Goal: Transaction & Acquisition: Purchase product/service

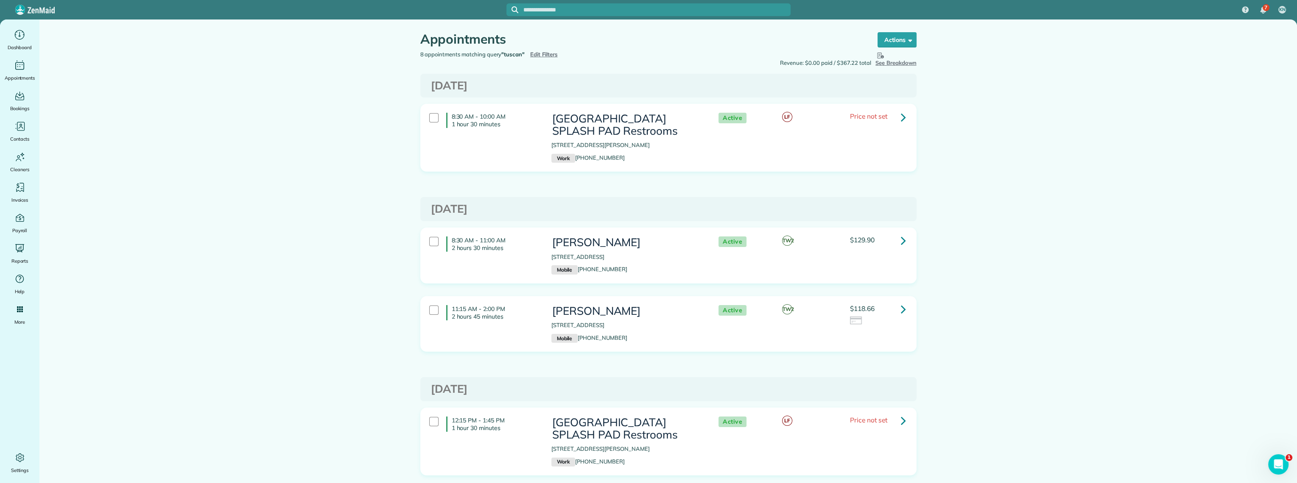
click at [535, 53] on span "Edit Filters" at bounding box center [544, 54] width 28 height 7
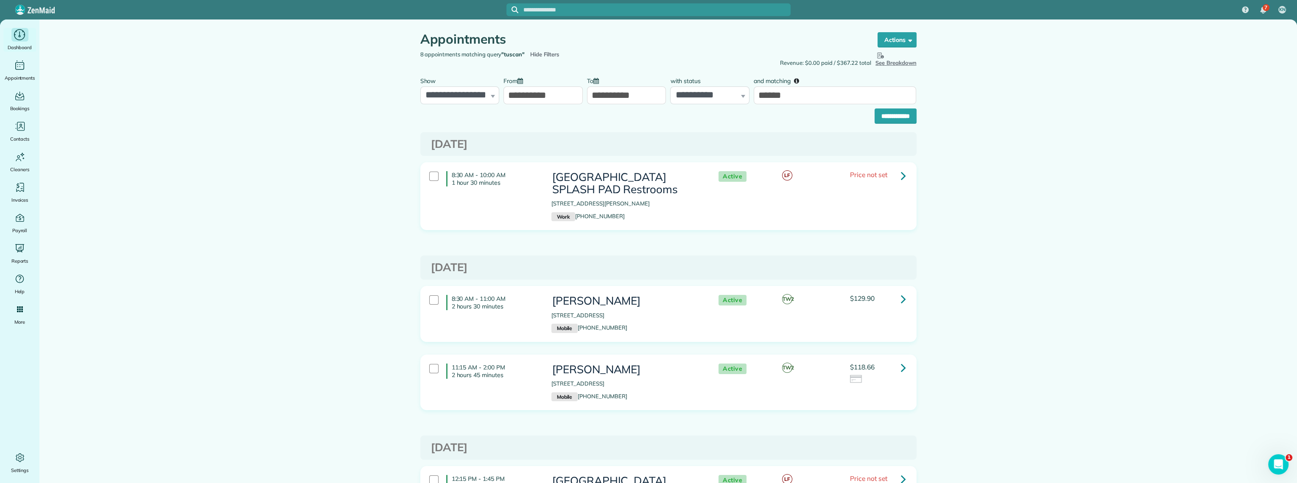
click at [15, 34] on icon "Main" at bounding box center [19, 34] width 13 height 13
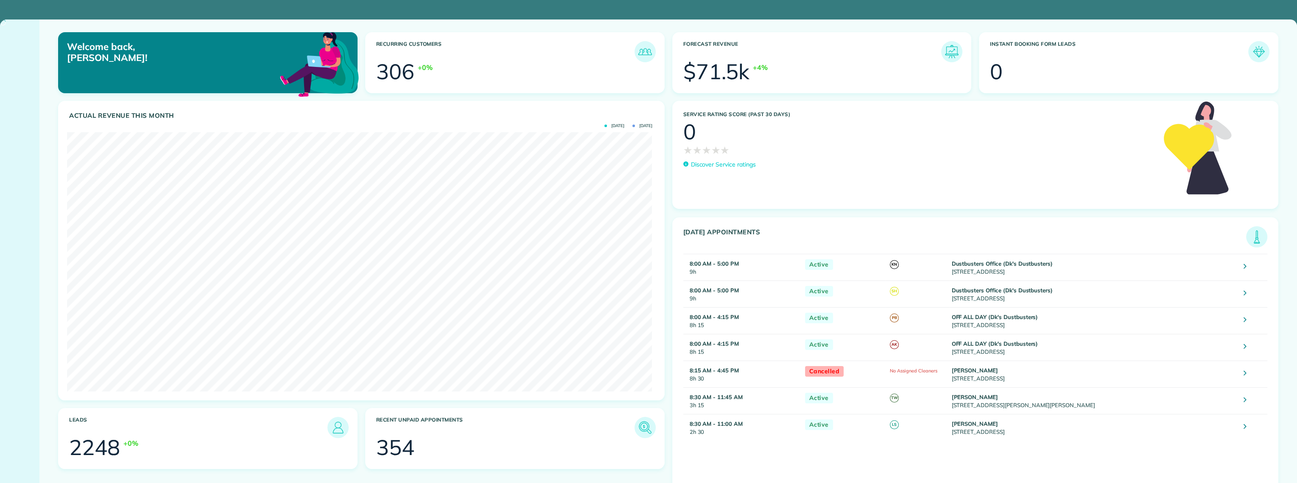
scroll to position [259, 584]
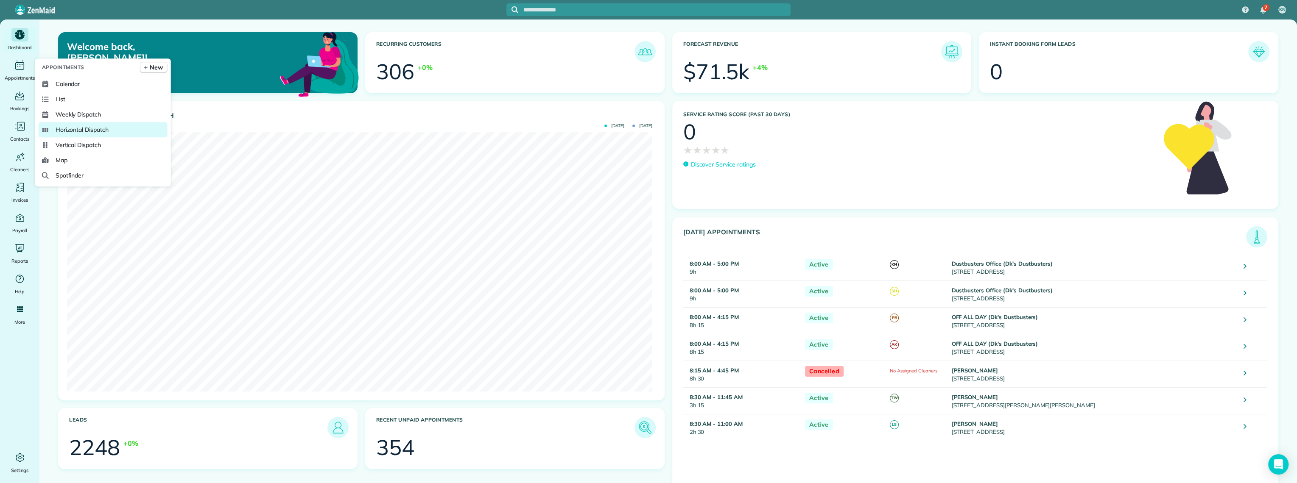
click at [71, 127] on span "Horizontal Dispatch" at bounding box center [82, 130] width 53 height 8
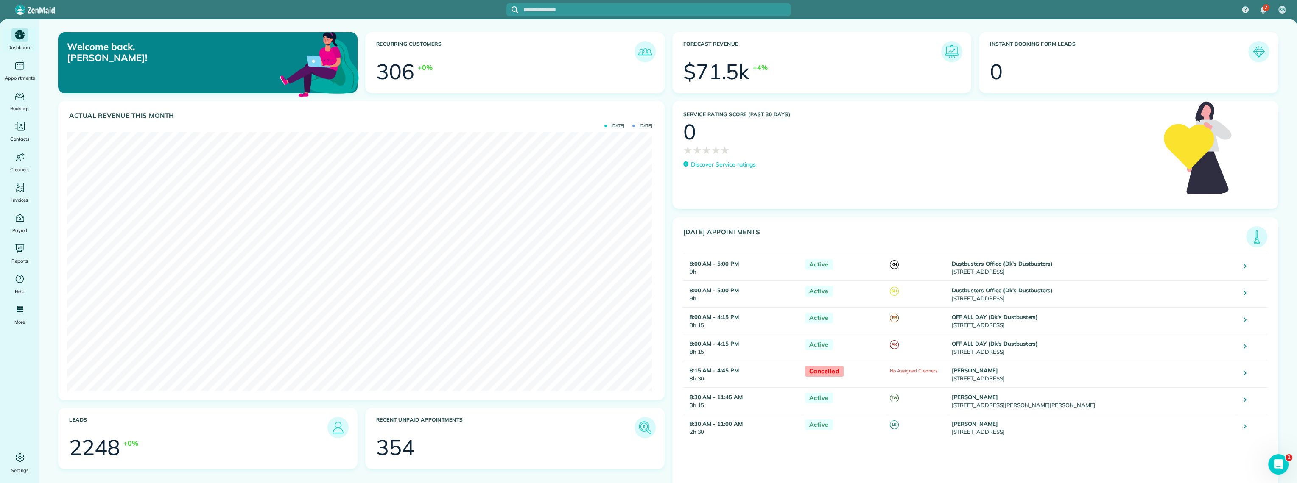
scroll to position [0, 0]
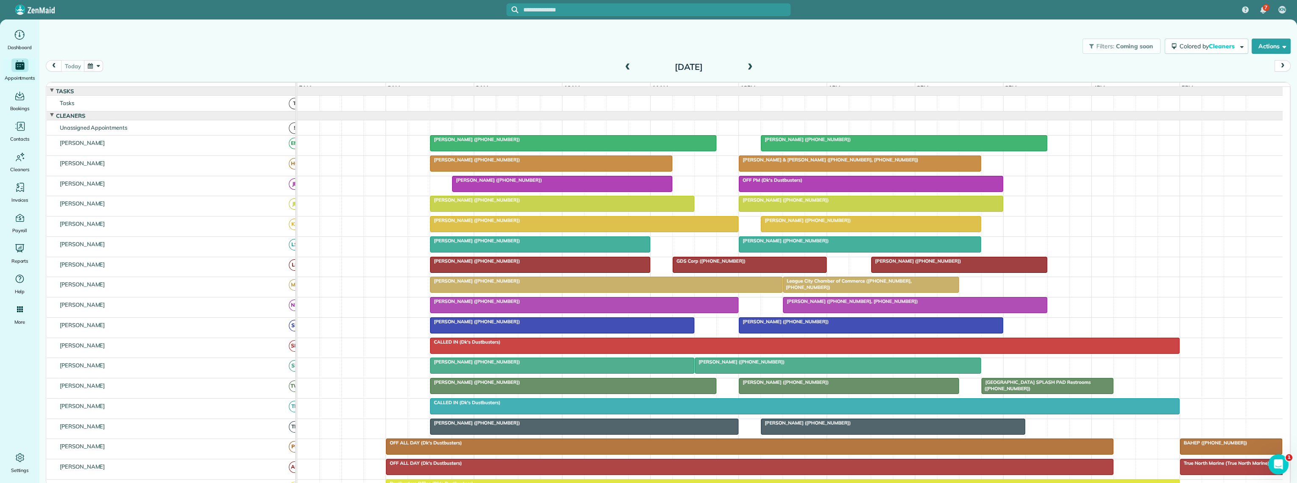
click at [90, 71] on button "button" at bounding box center [94, 65] width 20 height 11
click at [117, 69] on link "Prev" at bounding box center [114, 71] width 23 height 21
click at [129, 95] on link "1" at bounding box center [128, 96] width 14 height 14
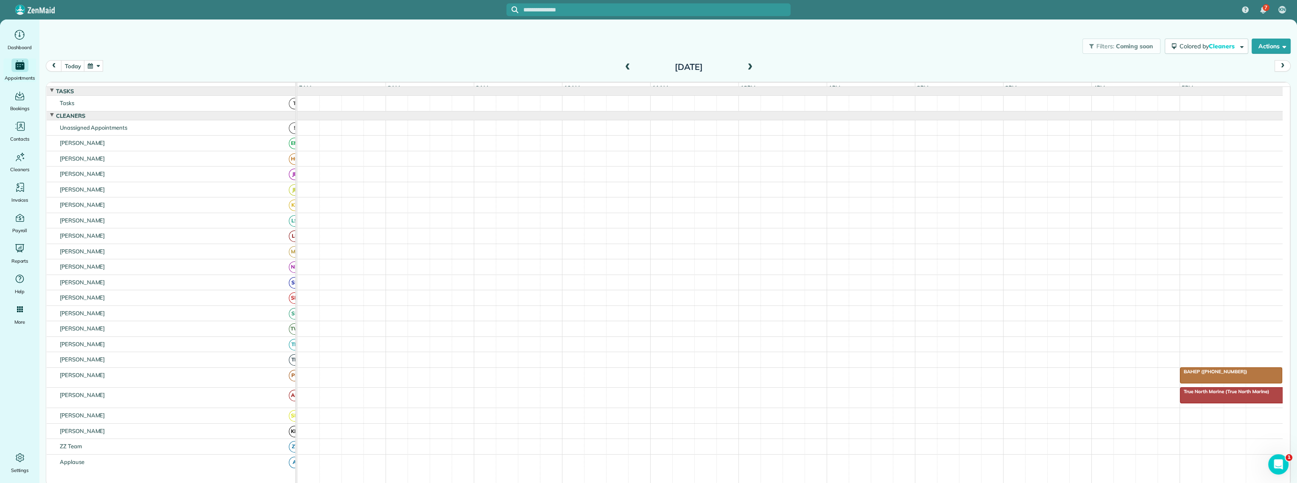
click at [92, 66] on button "button" at bounding box center [94, 65] width 20 height 11
click at [114, 70] on link "Prev" at bounding box center [114, 71] width 23 height 21
click at [182, 96] on link "5" at bounding box center [183, 96] width 14 height 14
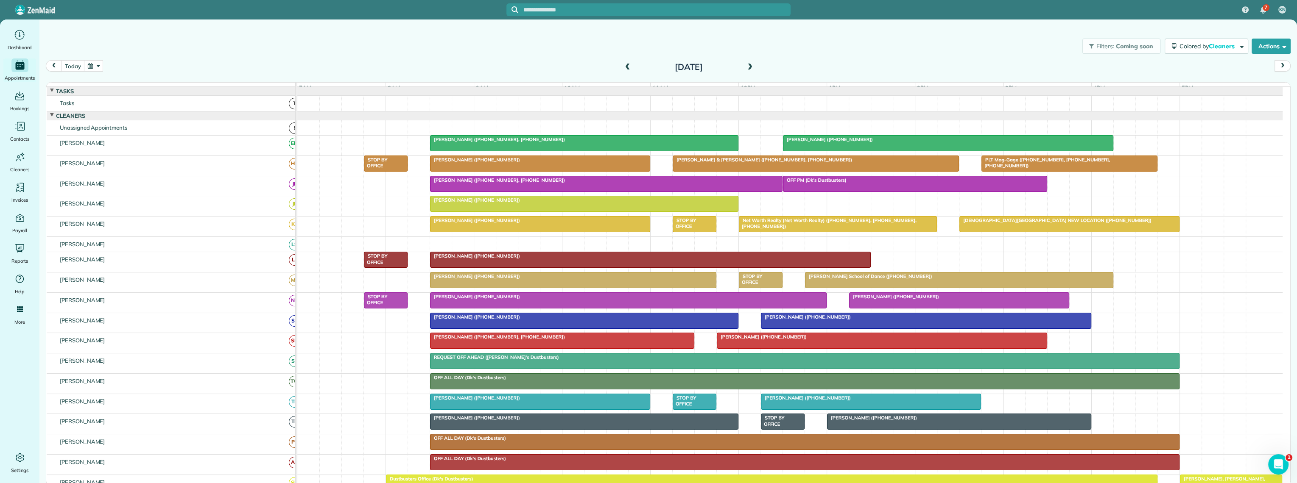
click at [840, 229] on span "Net Worth Realty (Net Worth Realty) (+14092344800, +18326793840, +17133669727)" at bounding box center [827, 224] width 178 height 12
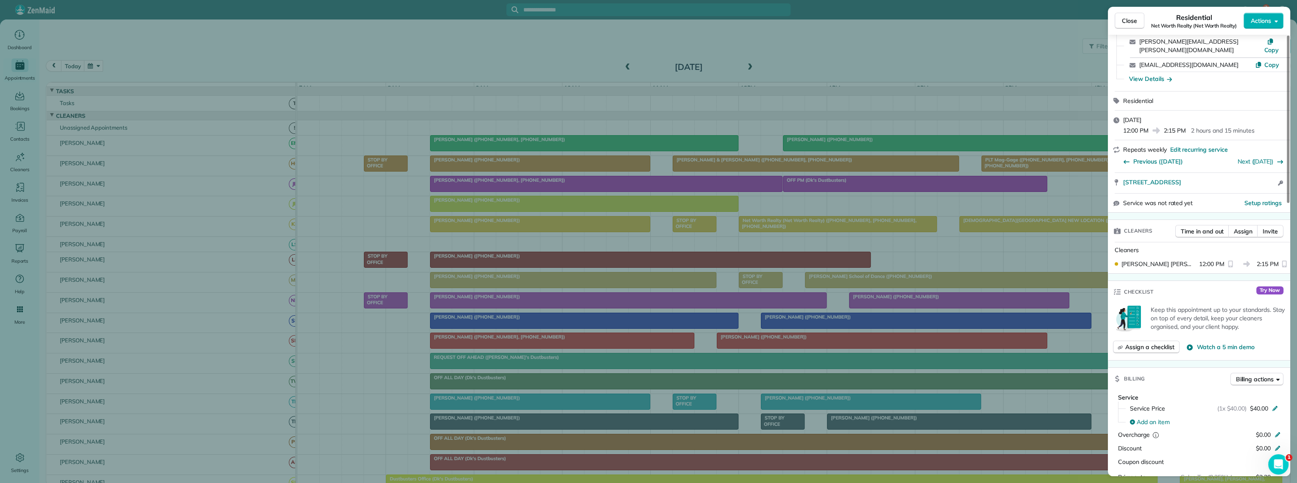
scroll to position [300, 0]
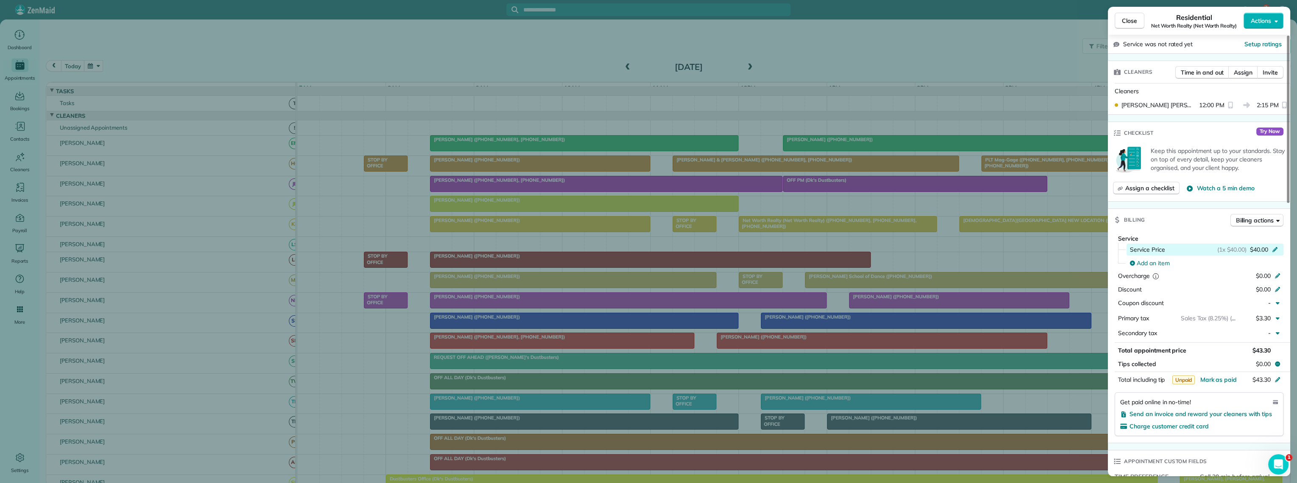
click at [1253, 246] on span "$40.00" at bounding box center [1259, 250] width 18 height 8
click at [1267, 246] on span "$40.00" at bounding box center [1259, 250] width 18 height 8
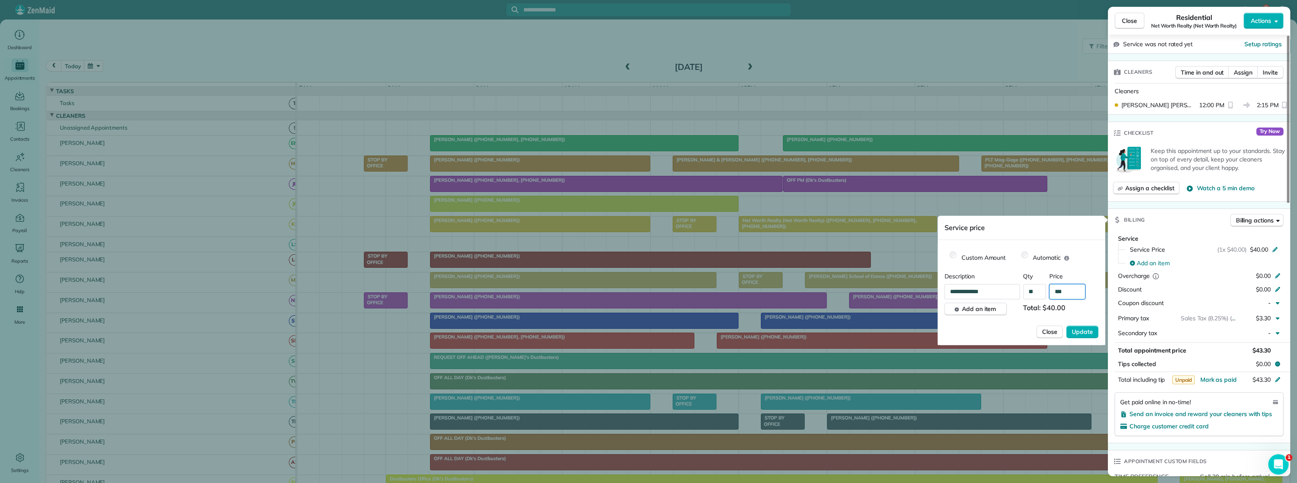
click at [1072, 288] on input "***" at bounding box center [1067, 291] width 36 height 15
type input "**"
type input "*******"
click at [1074, 328] on span "Update" at bounding box center [1081, 332] width 21 height 8
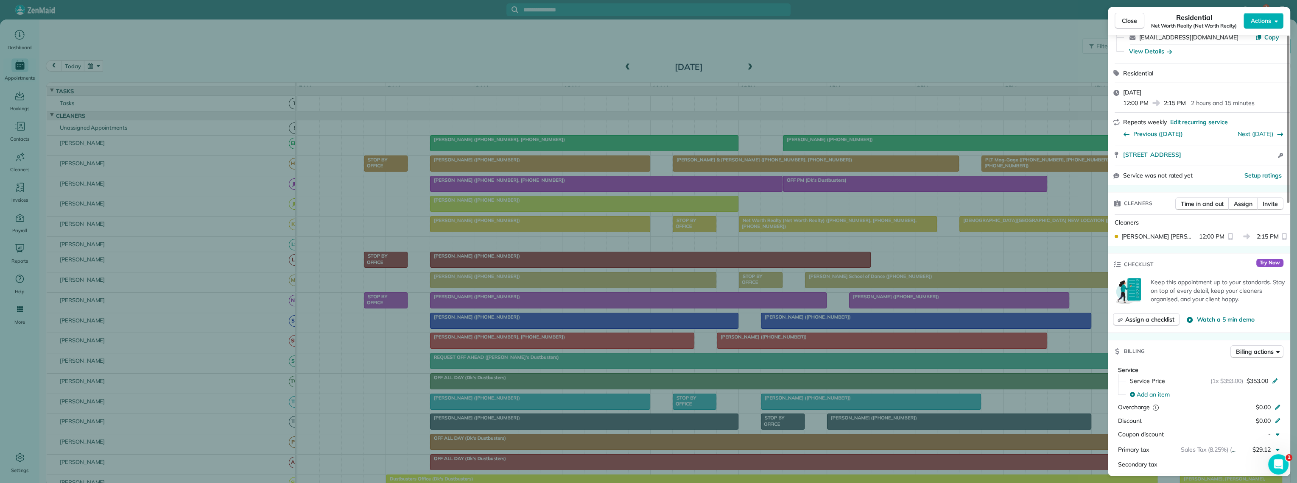
scroll to position [235, 0]
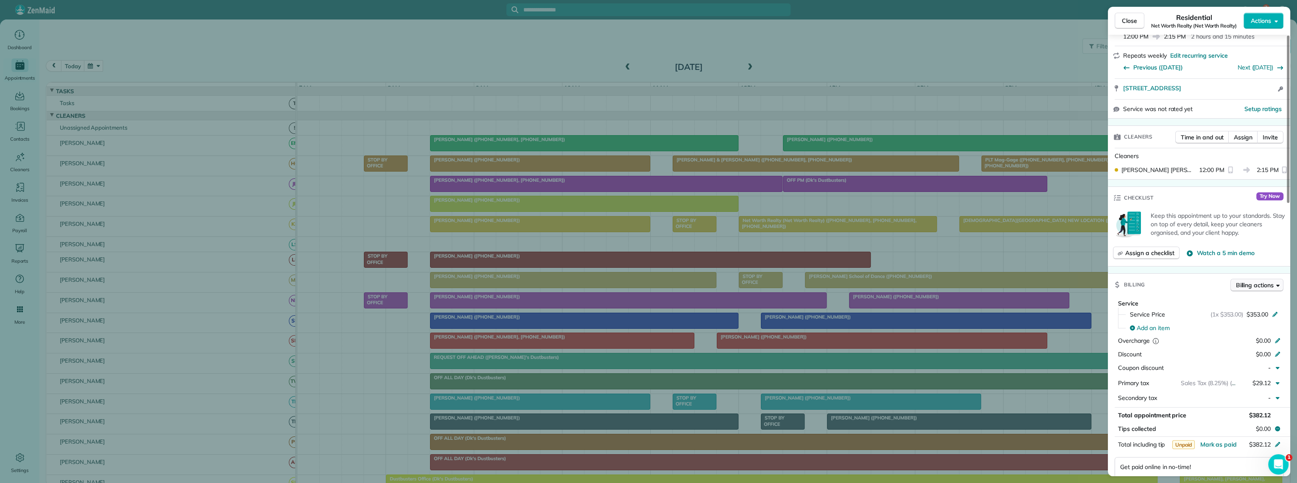
click at [1253, 281] on span "Billing actions" at bounding box center [1255, 285] width 38 height 8
click at [1218, 299] on span "Charge card" at bounding box center [1235, 299] width 82 height 8
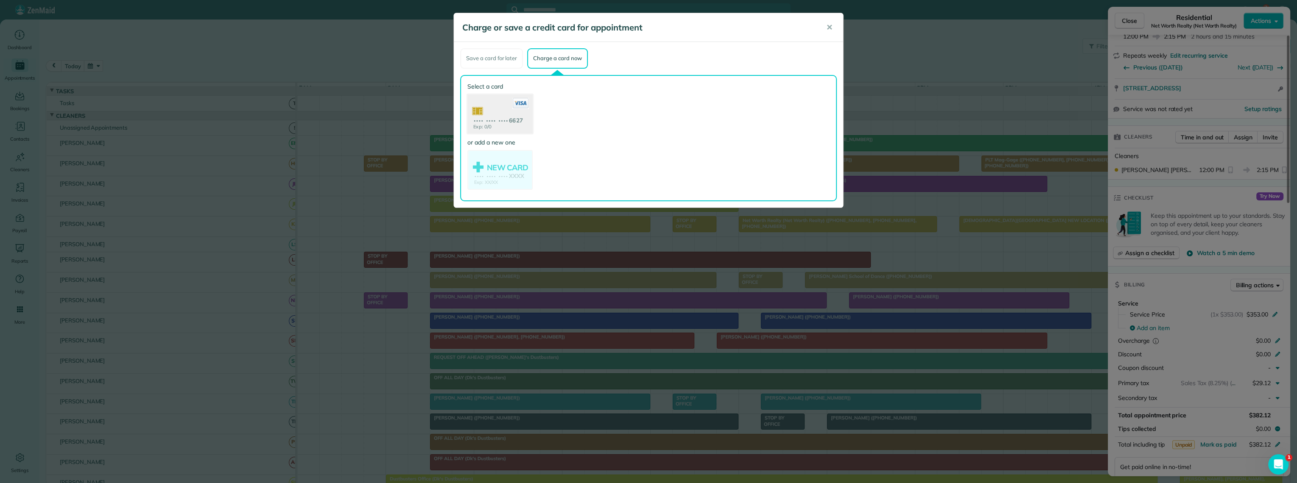
click at [519, 123] on use at bounding box center [499, 114] width 65 height 41
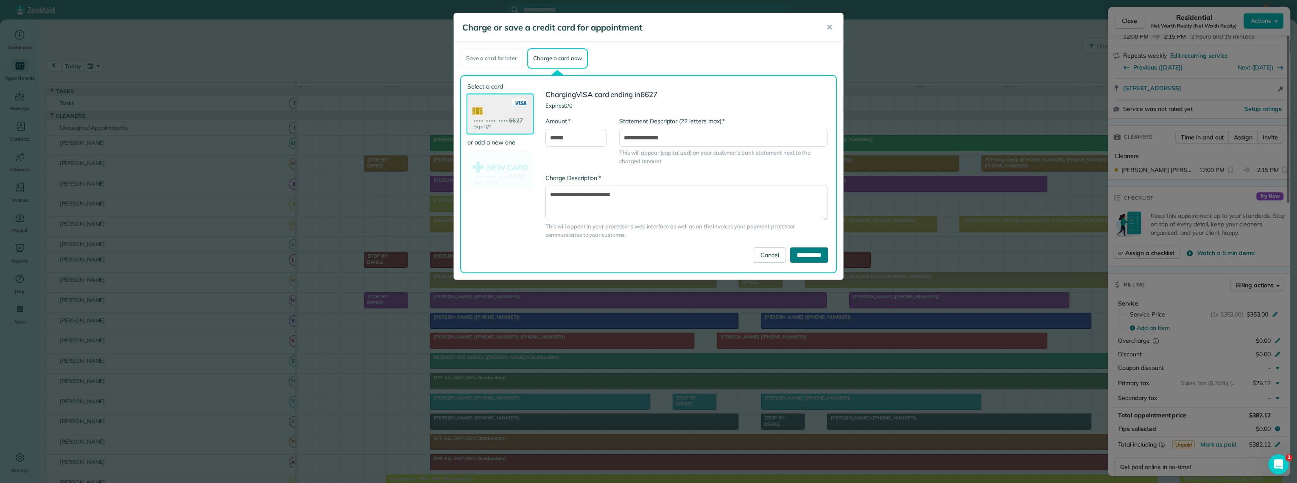
click at [801, 255] on input "**********" at bounding box center [809, 255] width 38 height 15
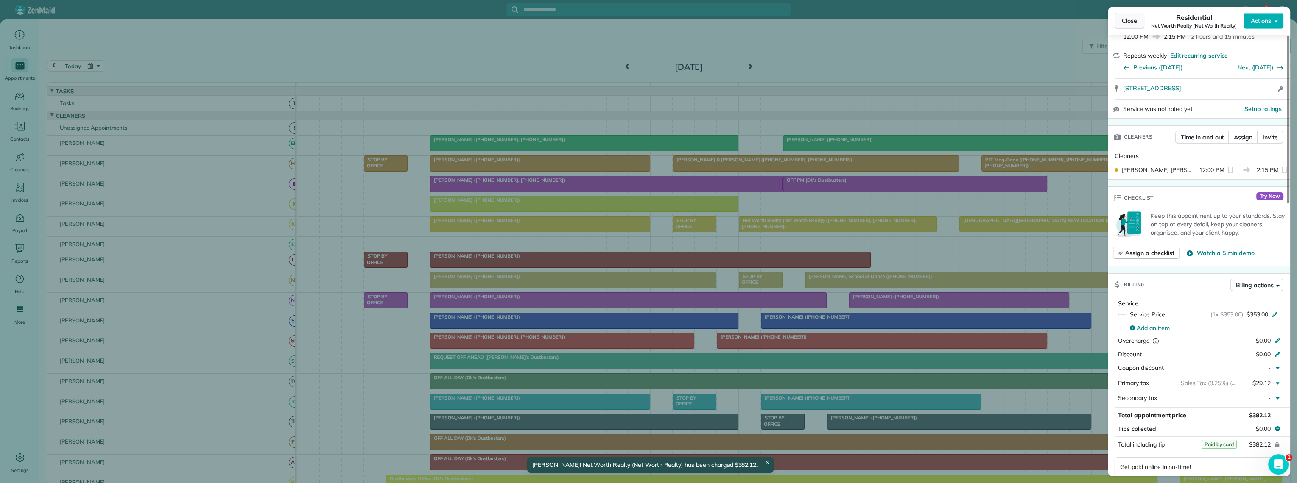
click at [1133, 17] on span "Close" at bounding box center [1129, 21] width 15 height 8
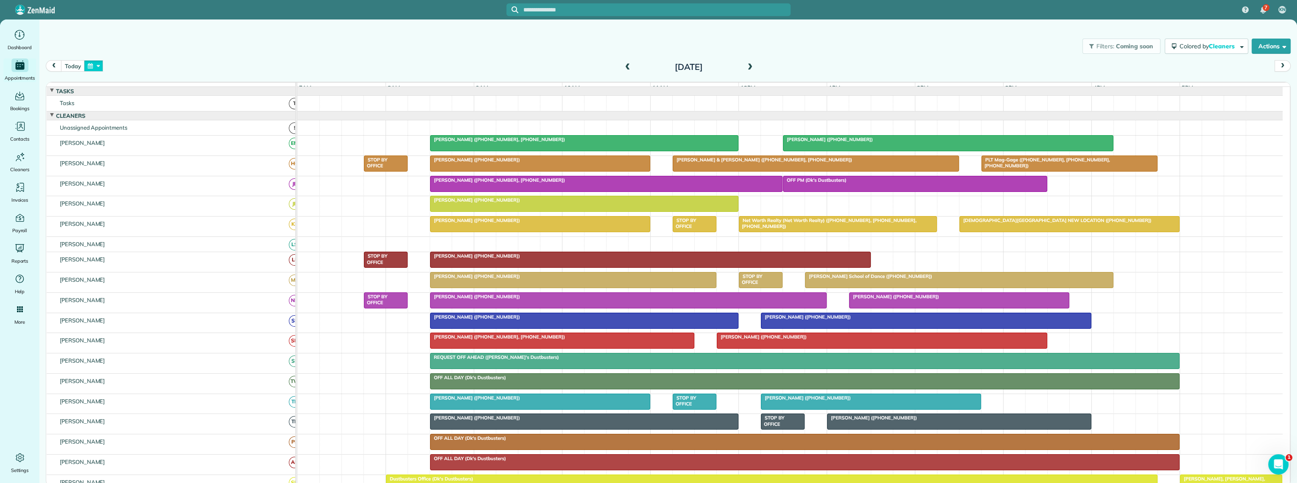
click at [92, 65] on button "button" at bounding box center [94, 65] width 20 height 11
click at [181, 95] on link "3" at bounding box center [183, 96] width 14 height 14
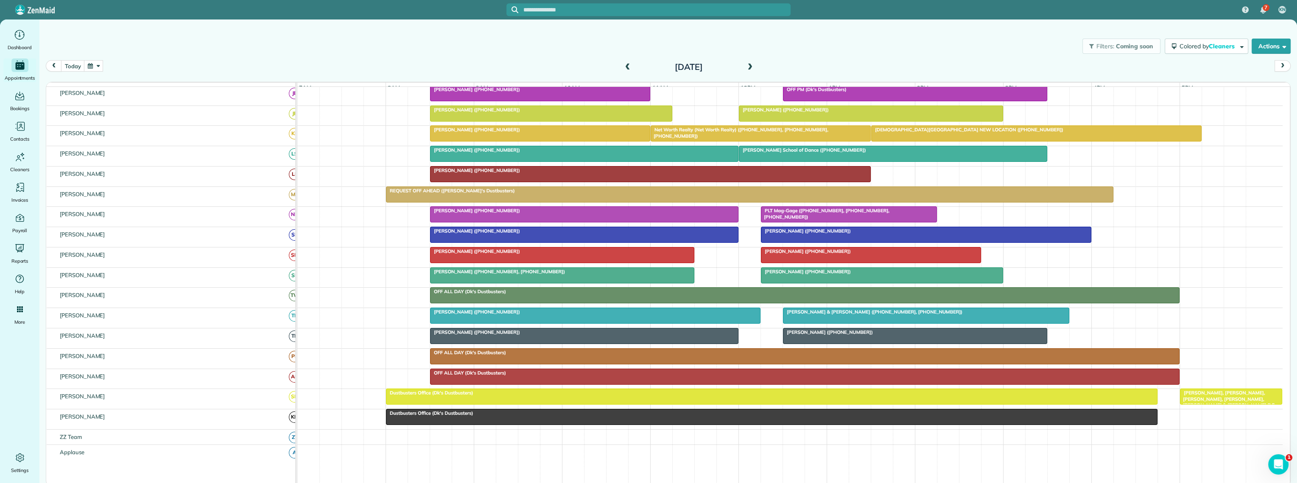
scroll to position [94, 0]
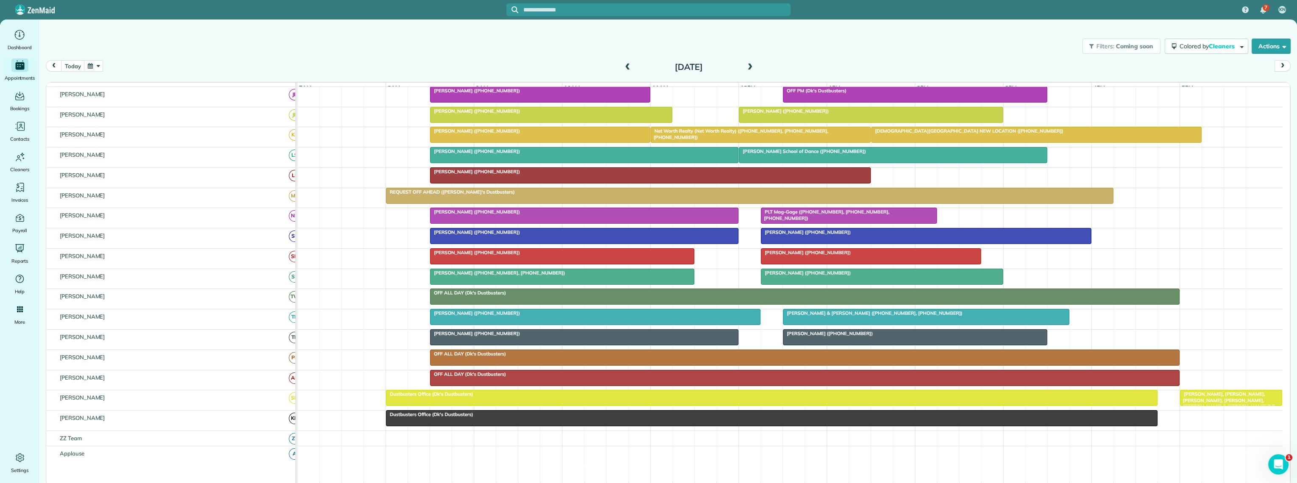
click at [787, 142] on div at bounding box center [760, 134] width 219 height 15
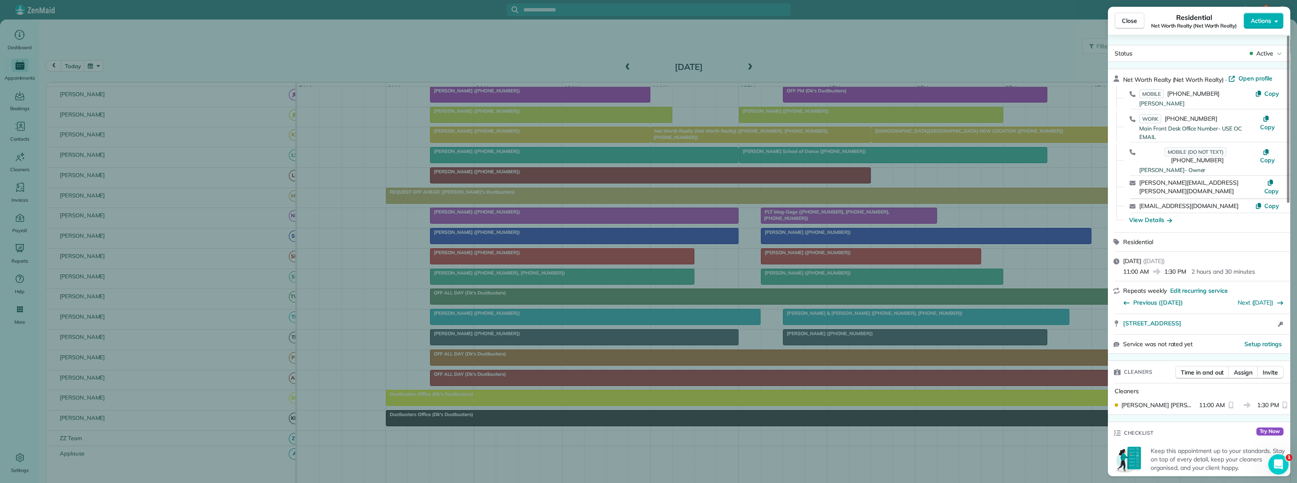
scroll to position [235, 0]
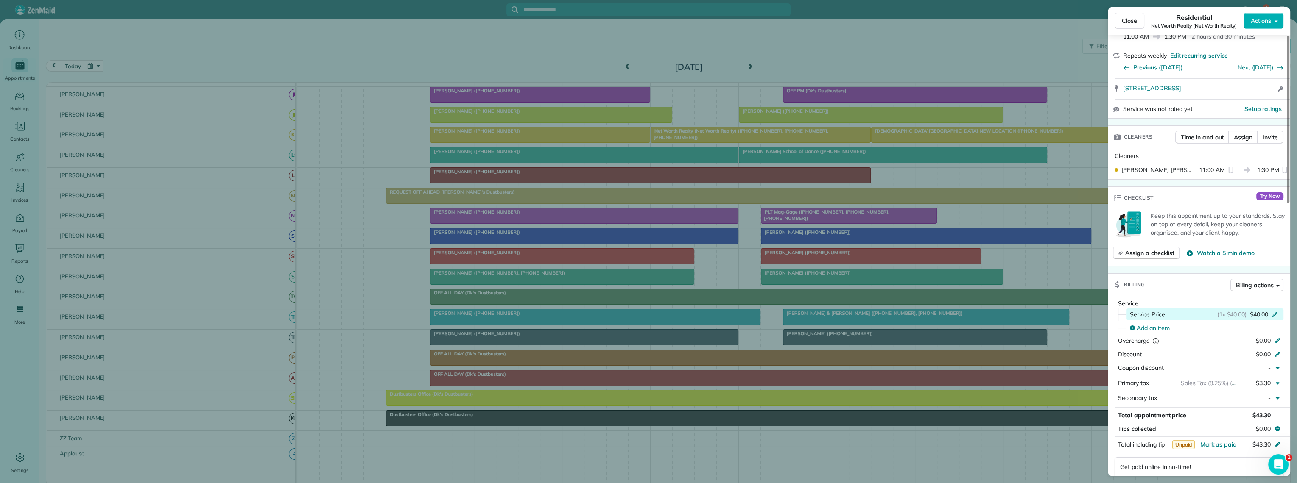
click at [1254, 310] on span "$40.00" at bounding box center [1259, 314] width 18 height 8
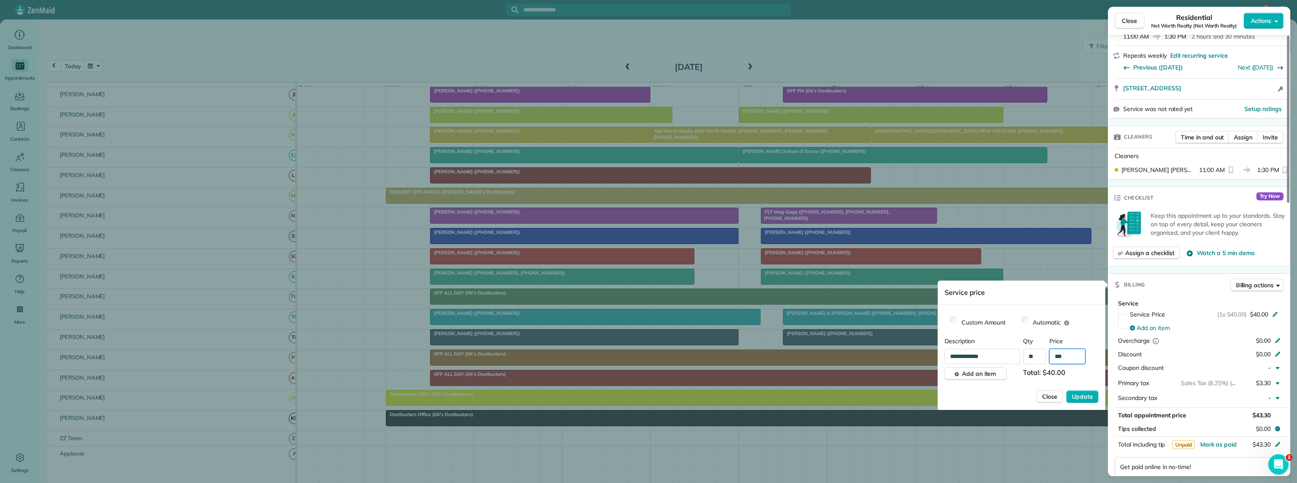
drag, startPoint x: 1074, startPoint y: 353, endPoint x: 1026, endPoint y: 353, distance: 47.9
click at [1035, 354] on div "**********" at bounding box center [1021, 356] width 154 height 15
type input "*******"
click at [1075, 398] on span "Update" at bounding box center [1081, 397] width 21 height 8
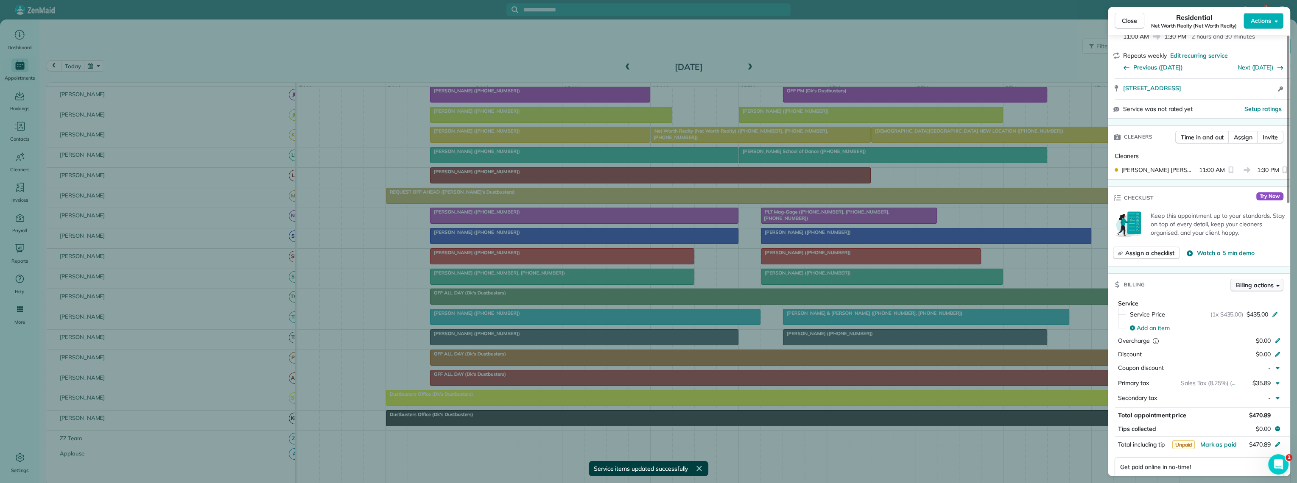
click at [1230, 279] on button "Billing actions" at bounding box center [1256, 285] width 53 height 13
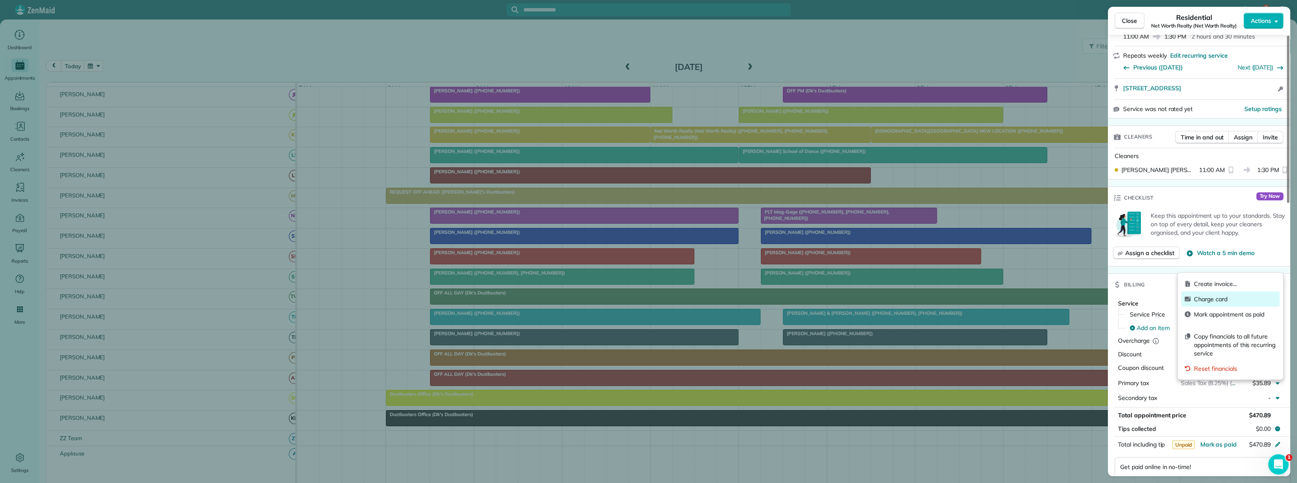
click at [1206, 297] on span "Charge card" at bounding box center [1235, 299] width 82 height 8
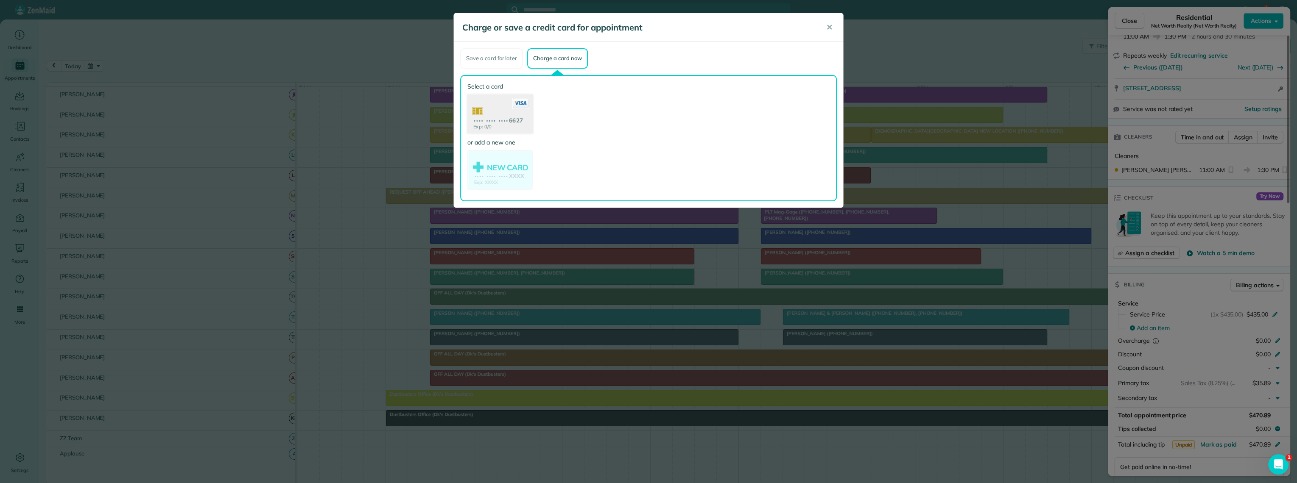
click at [524, 114] on use at bounding box center [499, 114] width 65 height 41
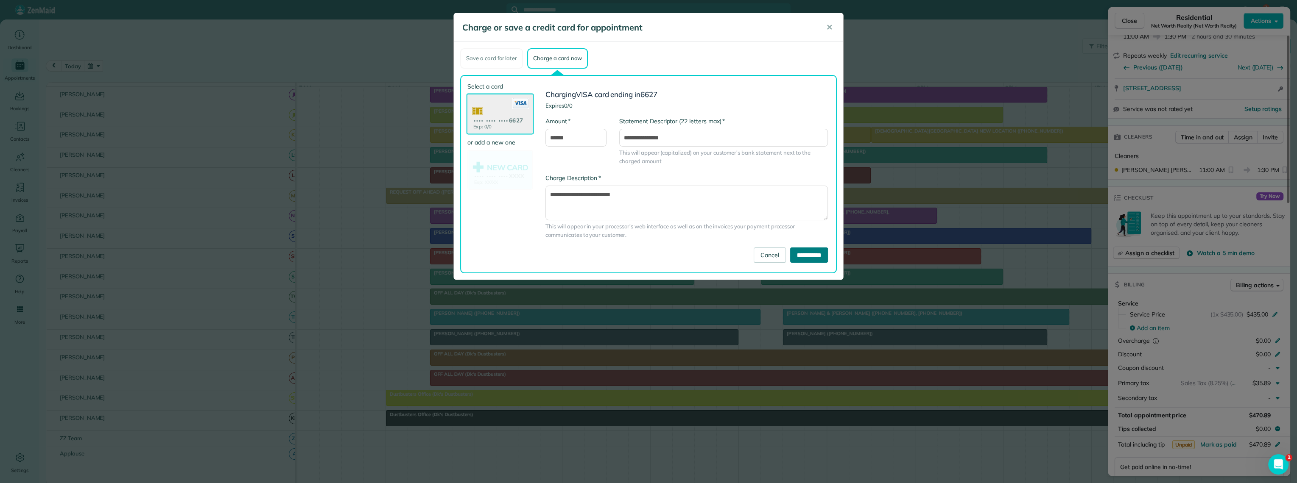
click at [801, 254] on input "**********" at bounding box center [809, 255] width 38 height 15
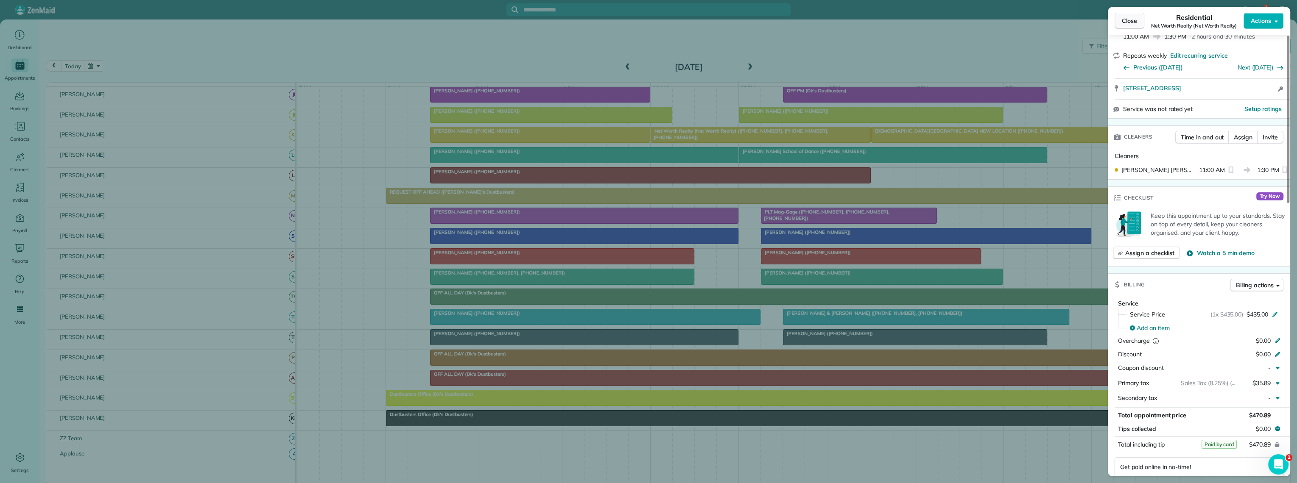
click at [1131, 14] on button "Close" at bounding box center [1129, 21] width 30 height 16
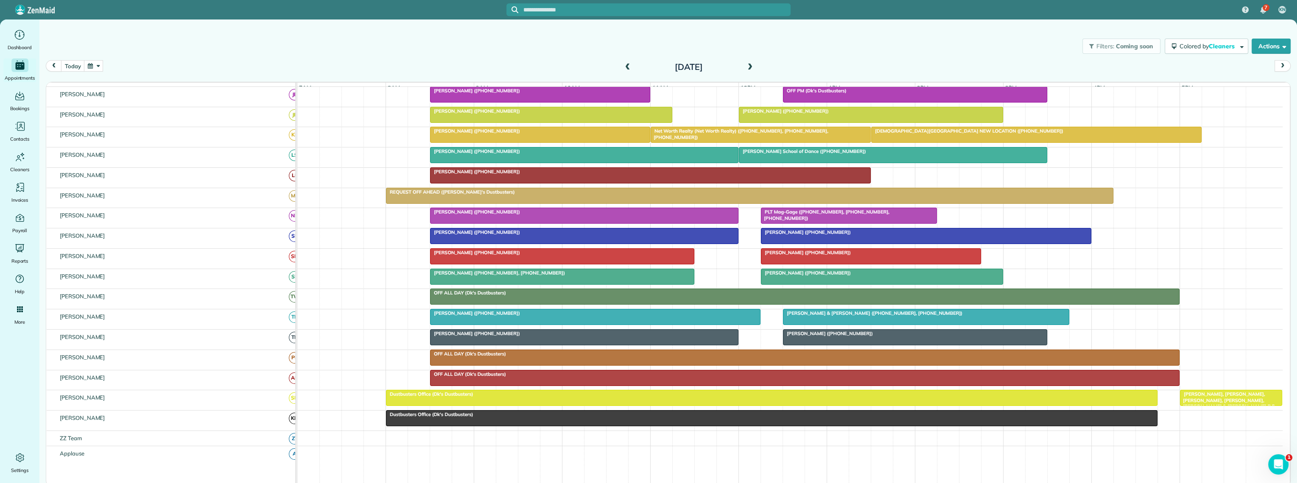
click at [89, 63] on button "button" at bounding box center [94, 65] width 20 height 11
click at [112, 73] on link "Prev" at bounding box center [114, 71] width 23 height 21
click at [142, 93] on link "2" at bounding box center [142, 96] width 14 height 14
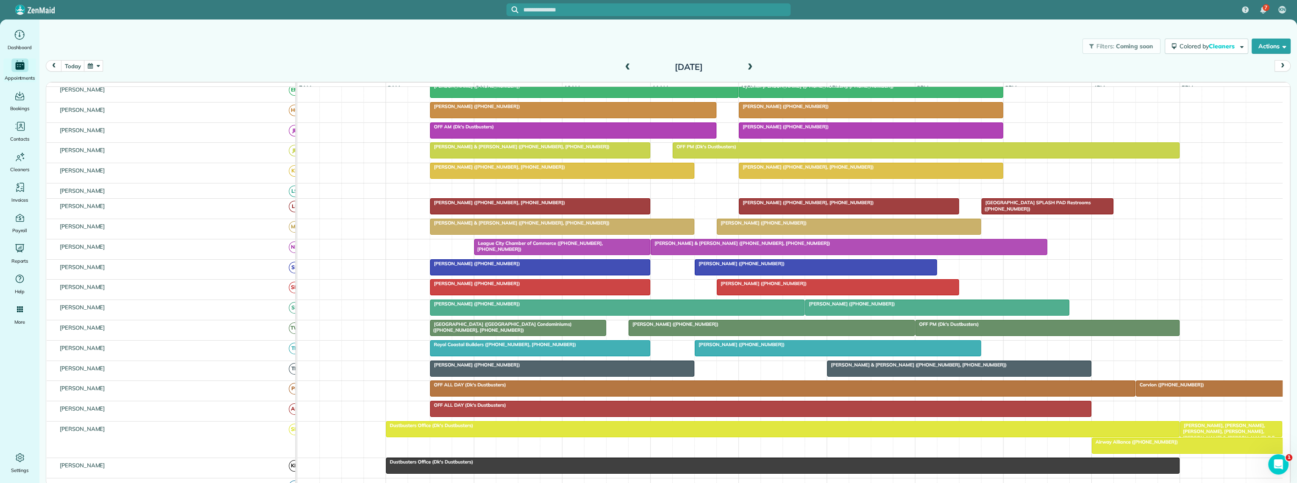
scroll to position [106, 0]
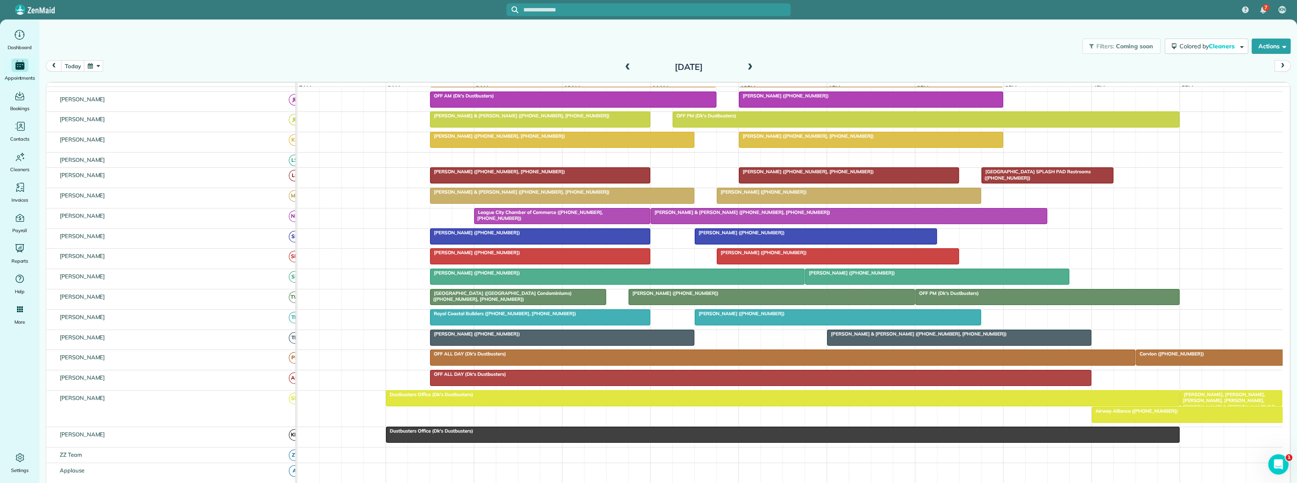
click at [1204, 357] on div "Corvion (+12816361217)" at bounding box center [1210, 354] width 144 height 6
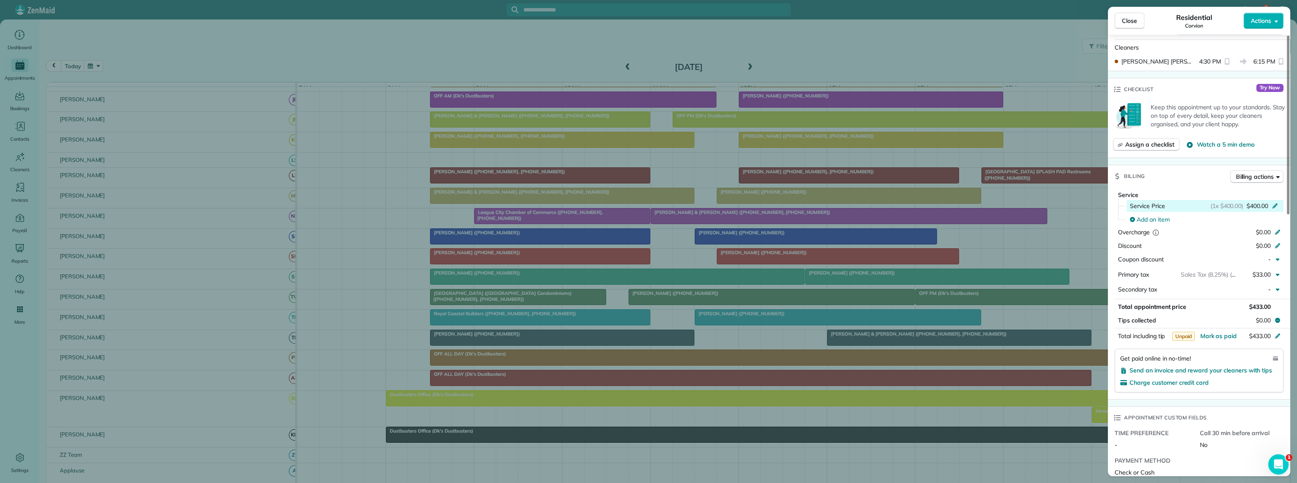
scroll to position [249, 0]
click at [1248, 175] on span "Billing actions" at bounding box center [1255, 179] width 38 height 8
click at [1214, 209] on span "Charge card" at bounding box center [1235, 210] width 82 height 8
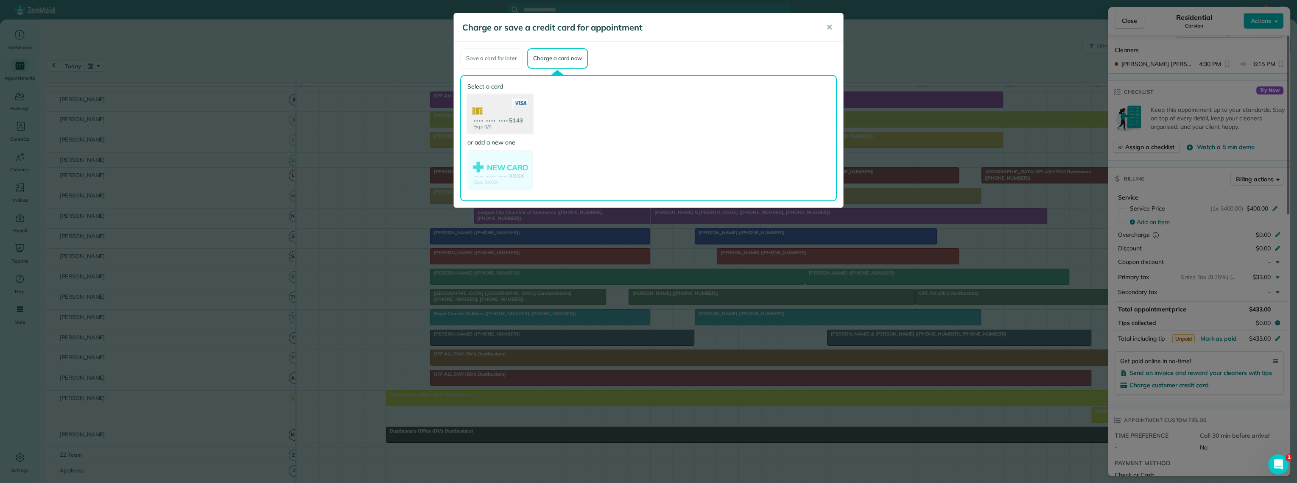
click at [519, 118] on use at bounding box center [499, 114] width 65 height 41
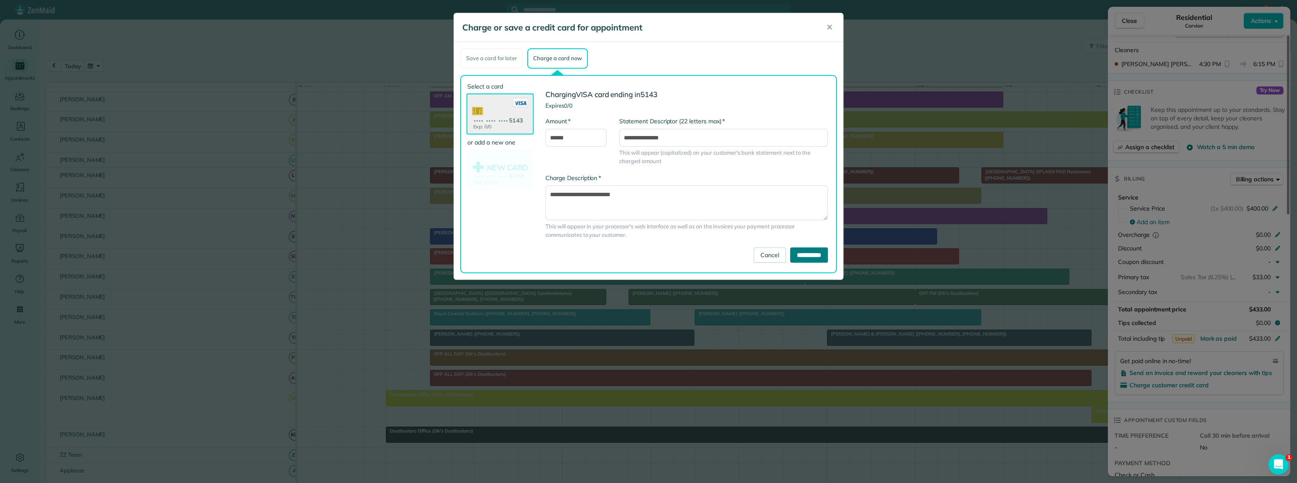
click at [804, 255] on input "**********" at bounding box center [809, 255] width 38 height 15
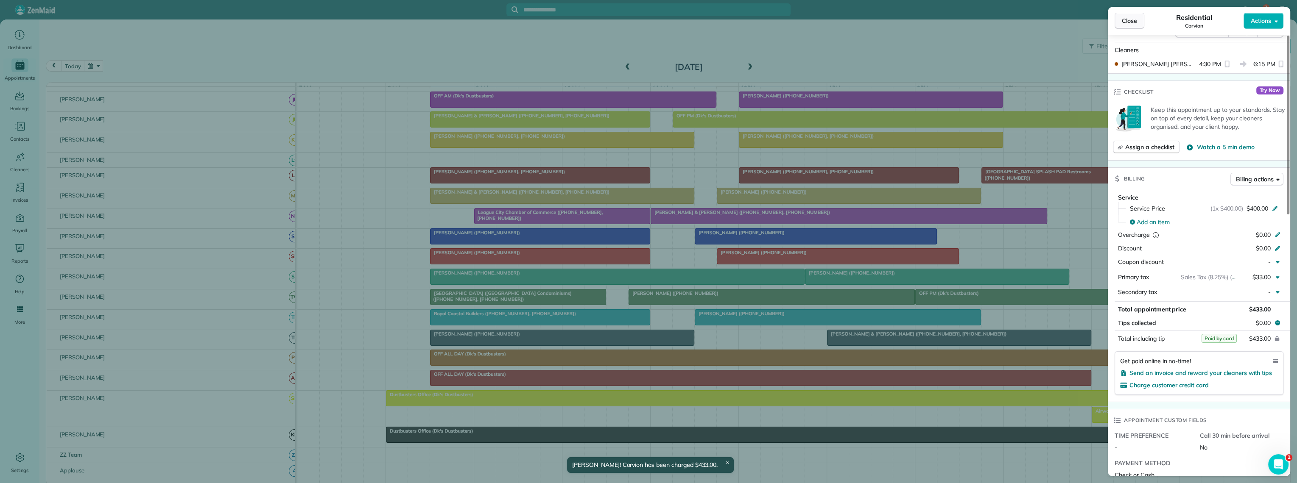
click at [1131, 22] on span "Close" at bounding box center [1129, 21] width 15 height 8
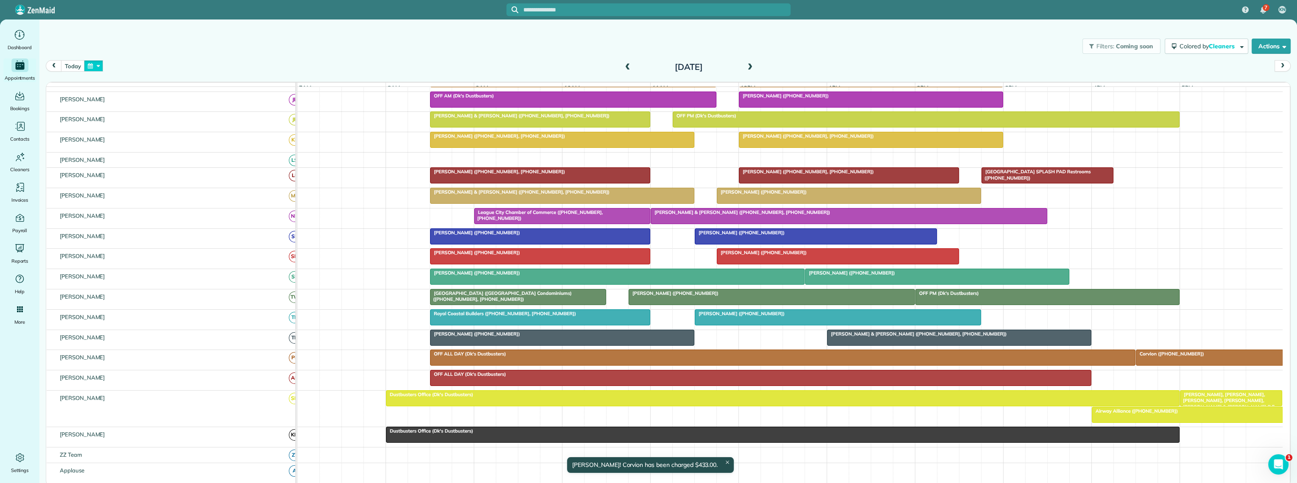
click at [88, 67] on button "button" at bounding box center [94, 65] width 20 height 11
click at [180, 94] on link "3" at bounding box center [183, 96] width 14 height 14
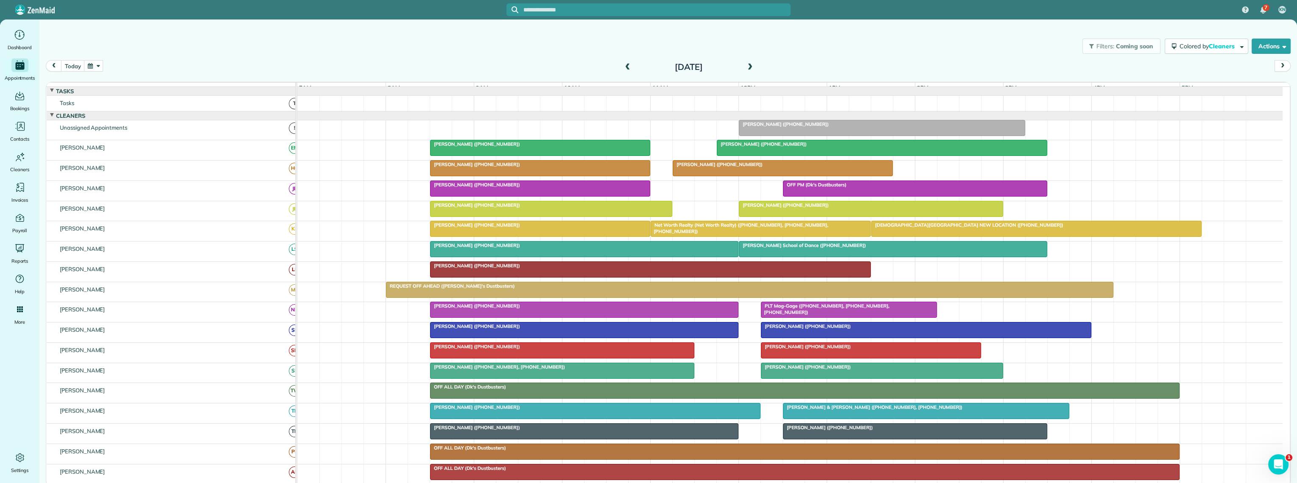
scroll to position [186, 0]
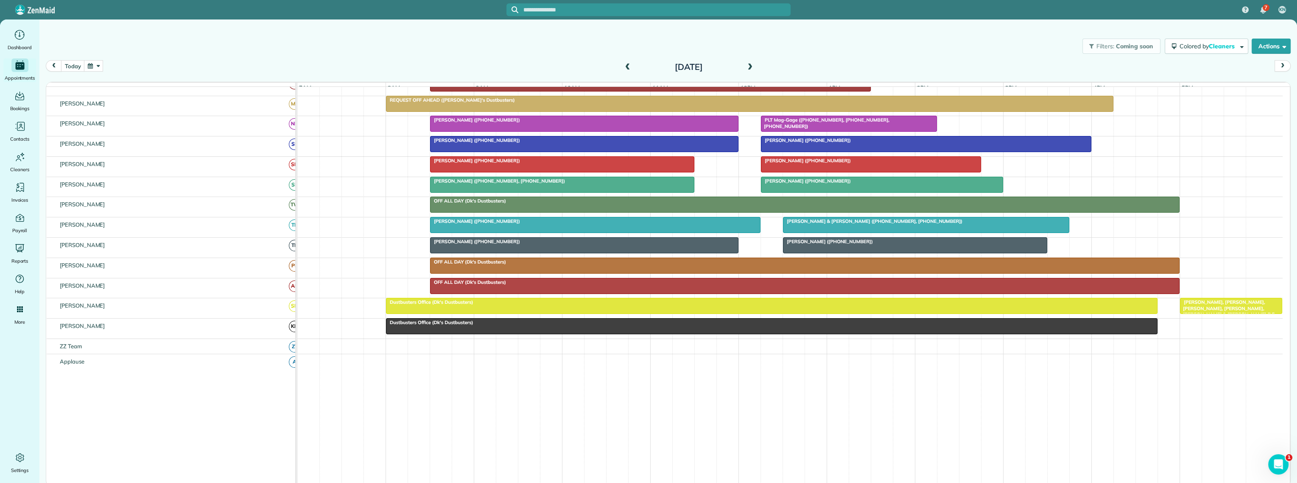
click at [88, 65] on button "button" at bounding box center [94, 65] width 20 height 11
click at [139, 108] on link "7" at bounding box center [142, 110] width 14 height 14
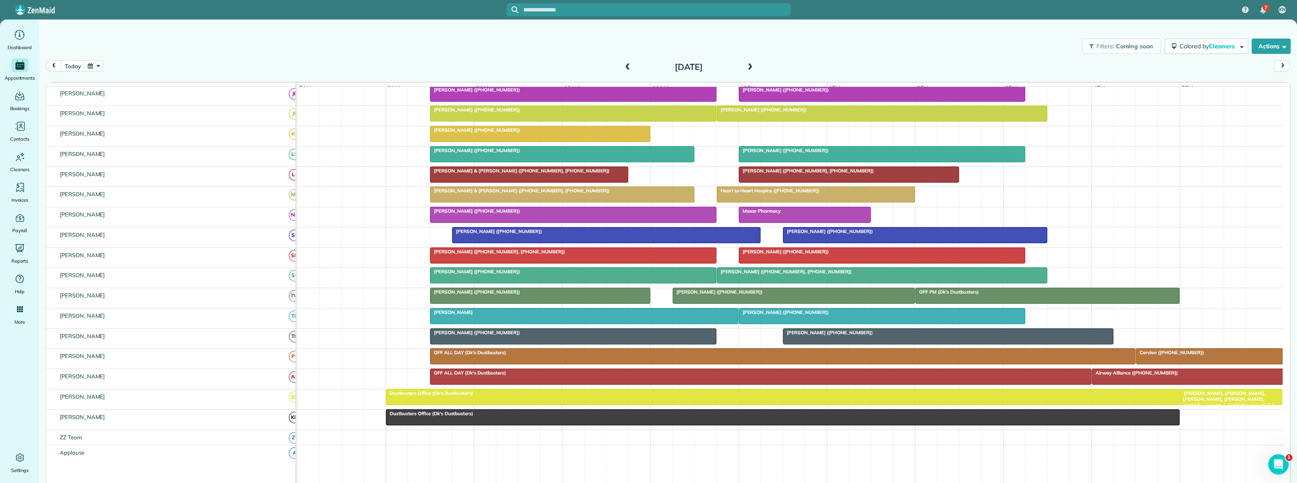
scroll to position [105, 0]
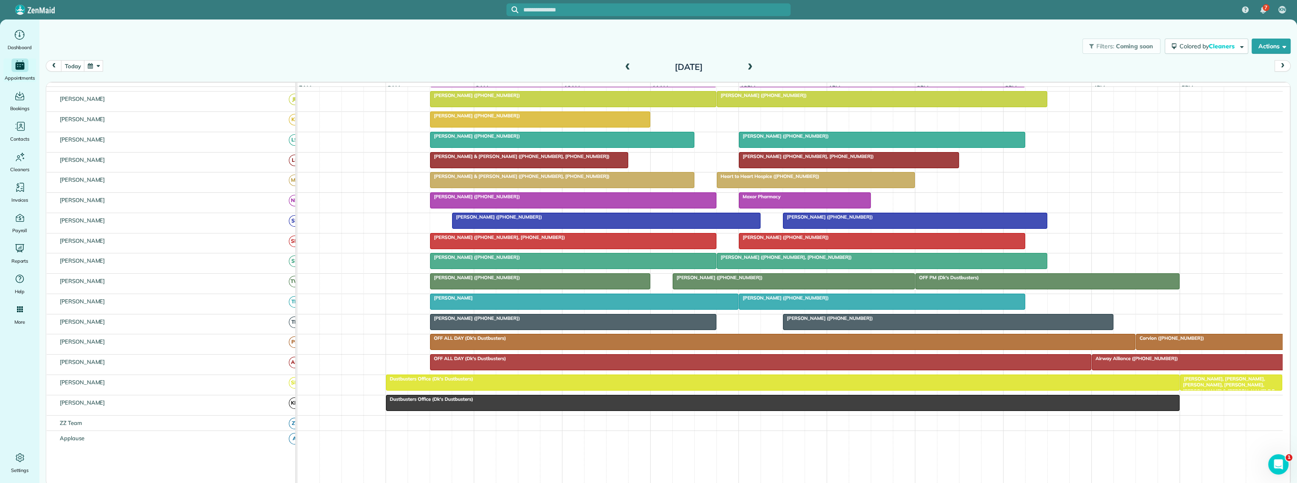
click at [1173, 350] on div at bounding box center [1209, 342] width 147 height 15
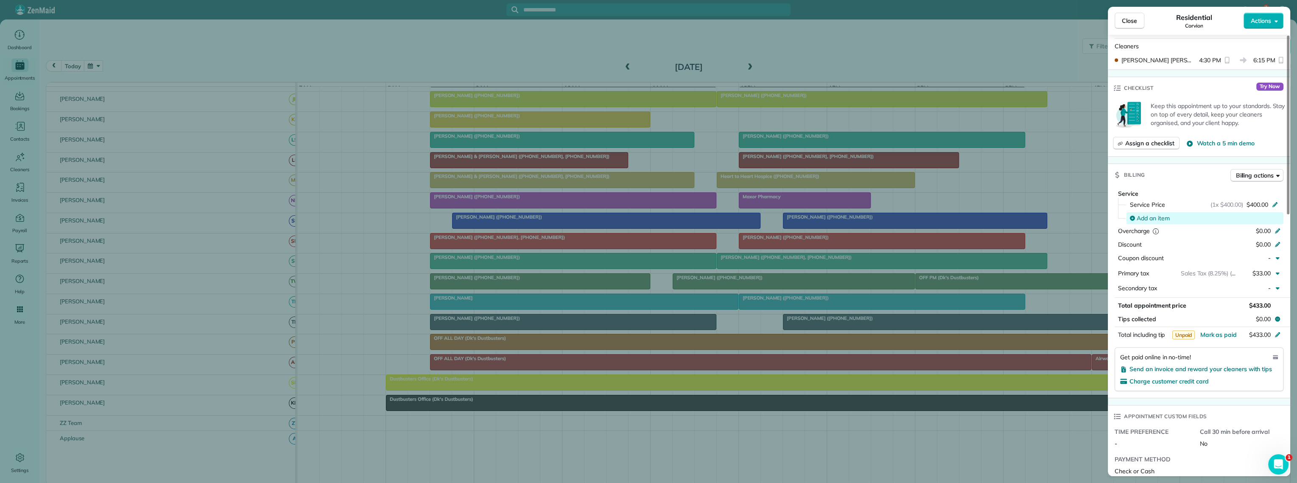
scroll to position [258, 0]
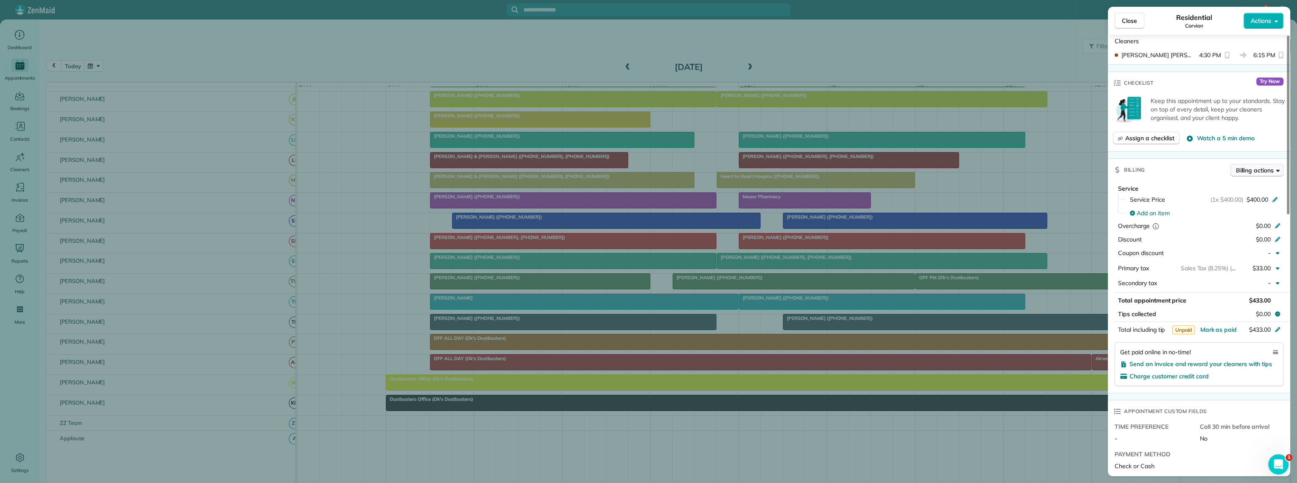
click at [1239, 167] on span "Billing actions" at bounding box center [1255, 170] width 38 height 8
click at [1205, 205] on span "Charge card" at bounding box center [1235, 201] width 82 height 8
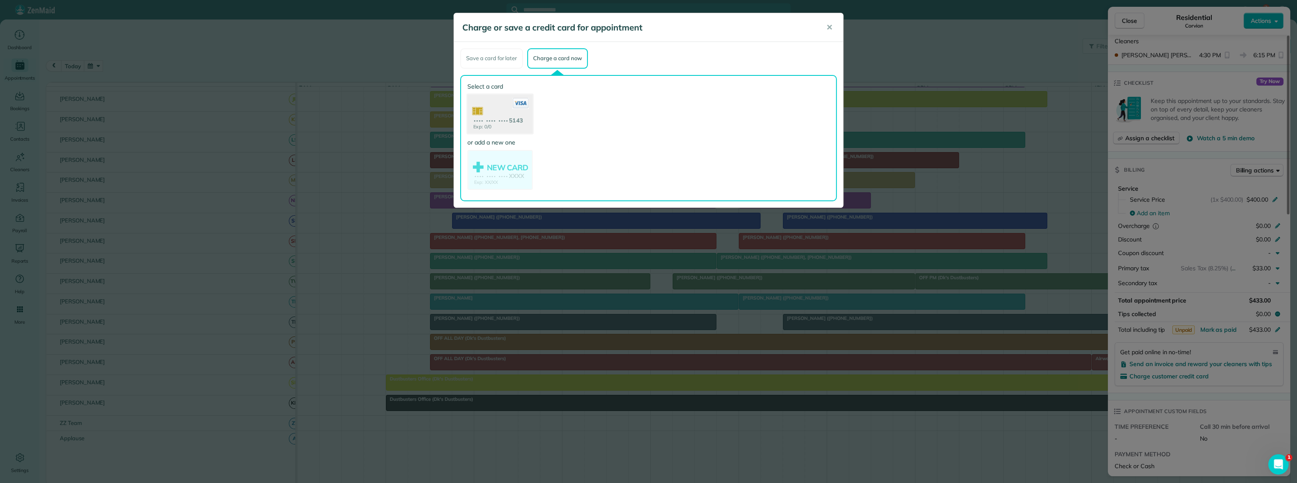
click at [518, 111] on use at bounding box center [499, 114] width 65 height 41
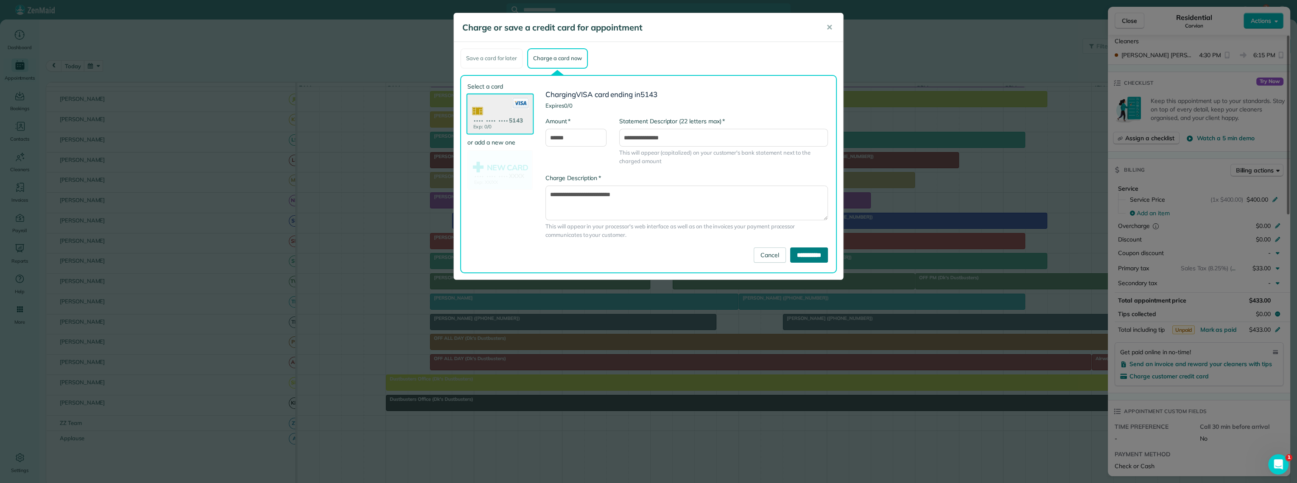
click at [810, 257] on input "**********" at bounding box center [809, 255] width 38 height 15
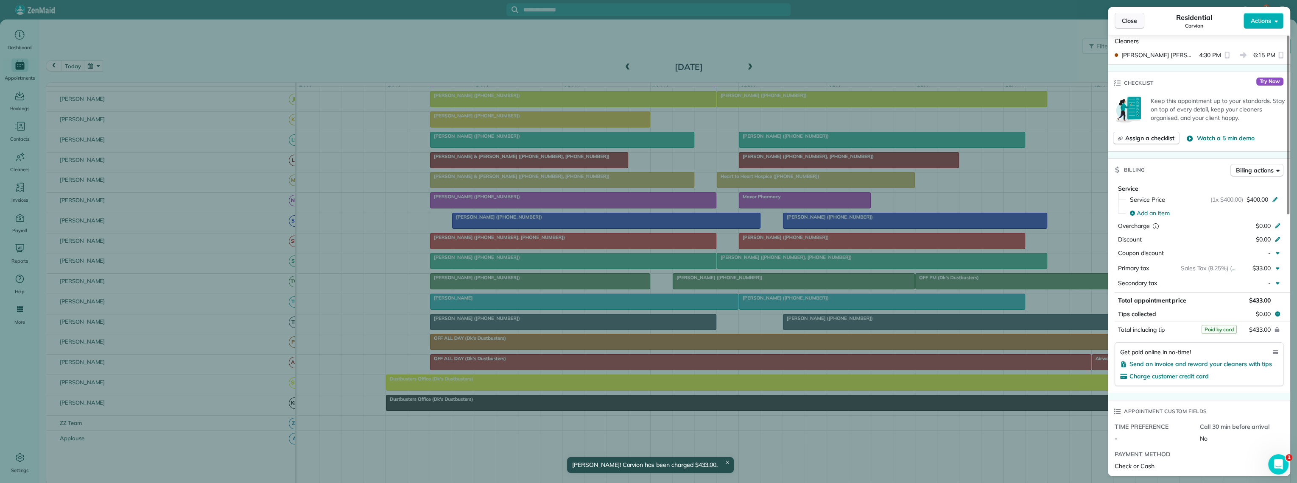
click at [1134, 23] on span "Close" at bounding box center [1129, 21] width 15 height 8
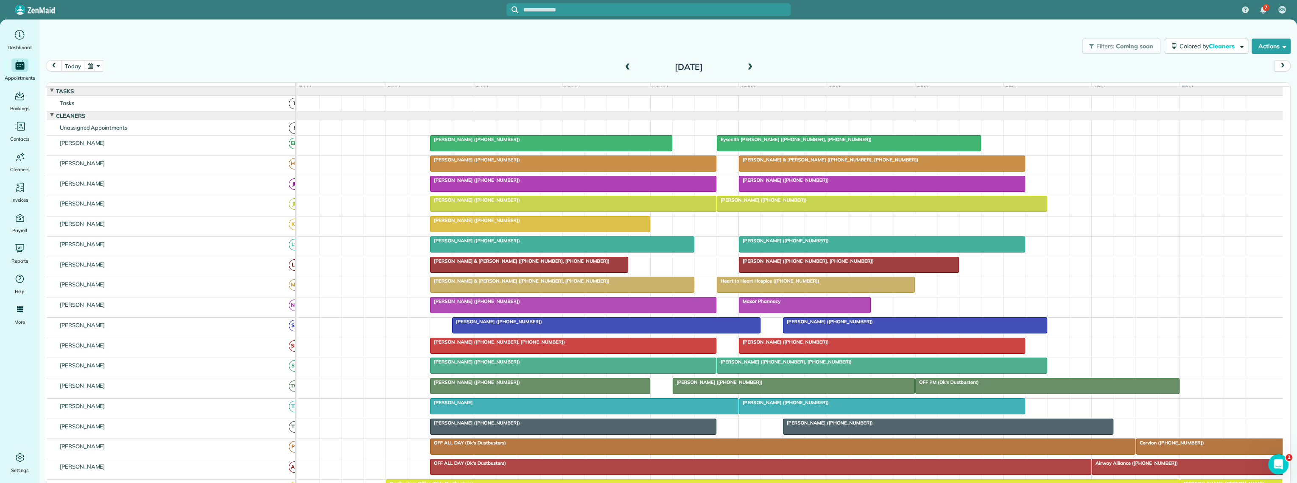
scroll to position [181, 0]
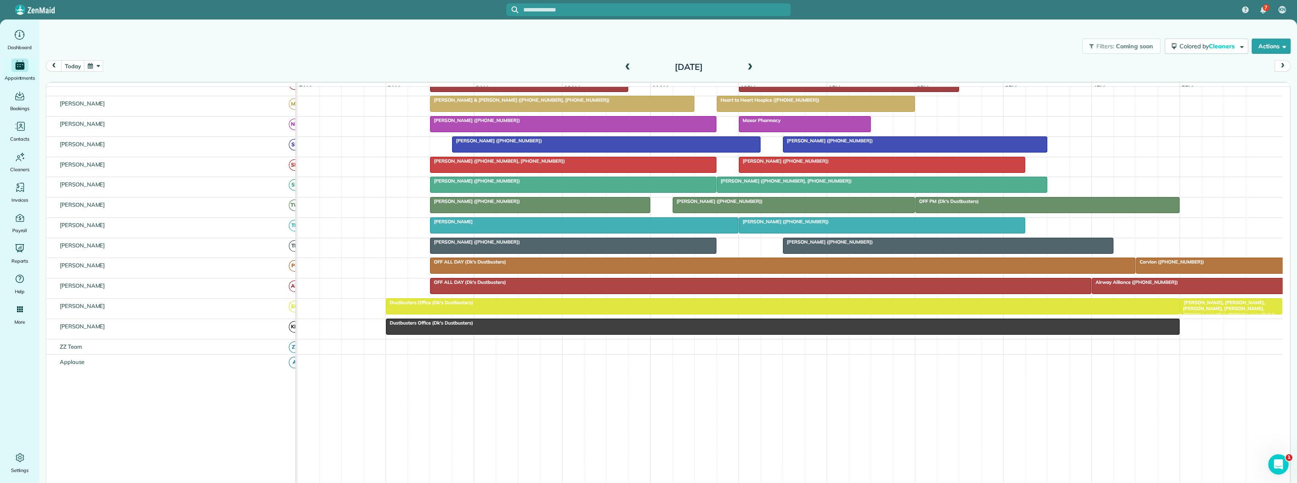
click at [1208, 273] on div at bounding box center [1209, 265] width 147 height 15
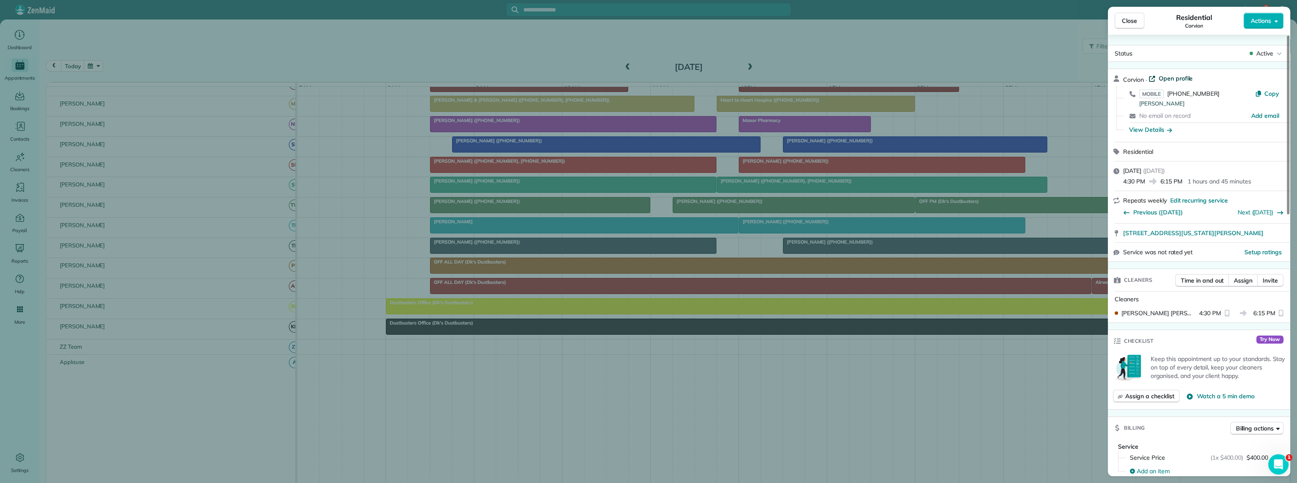
click at [1185, 77] on span "Open profile" at bounding box center [1175, 78] width 34 height 8
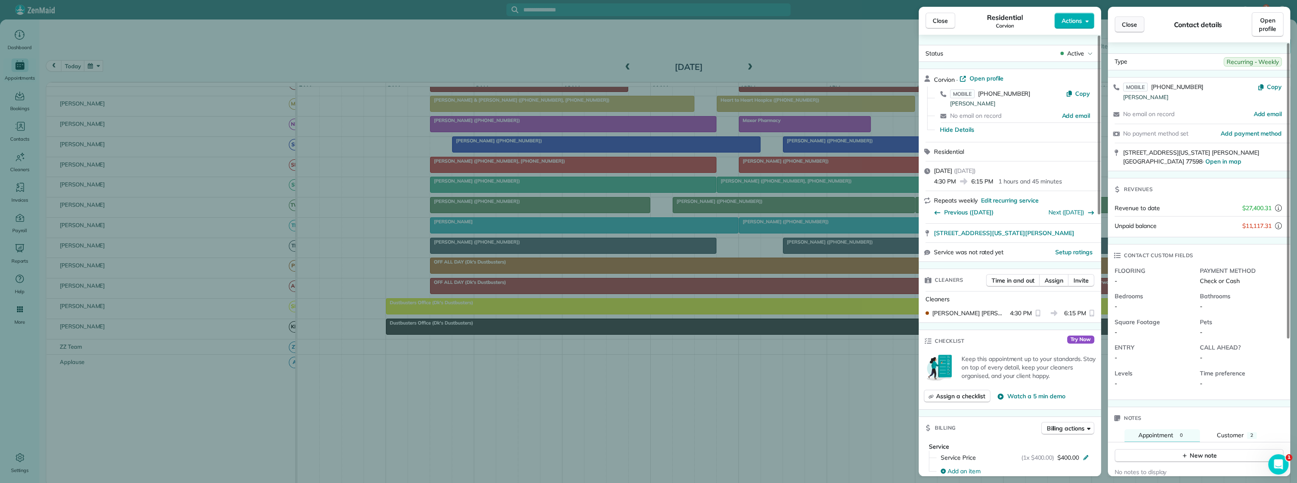
click at [1128, 25] on span "Close" at bounding box center [1129, 24] width 15 height 8
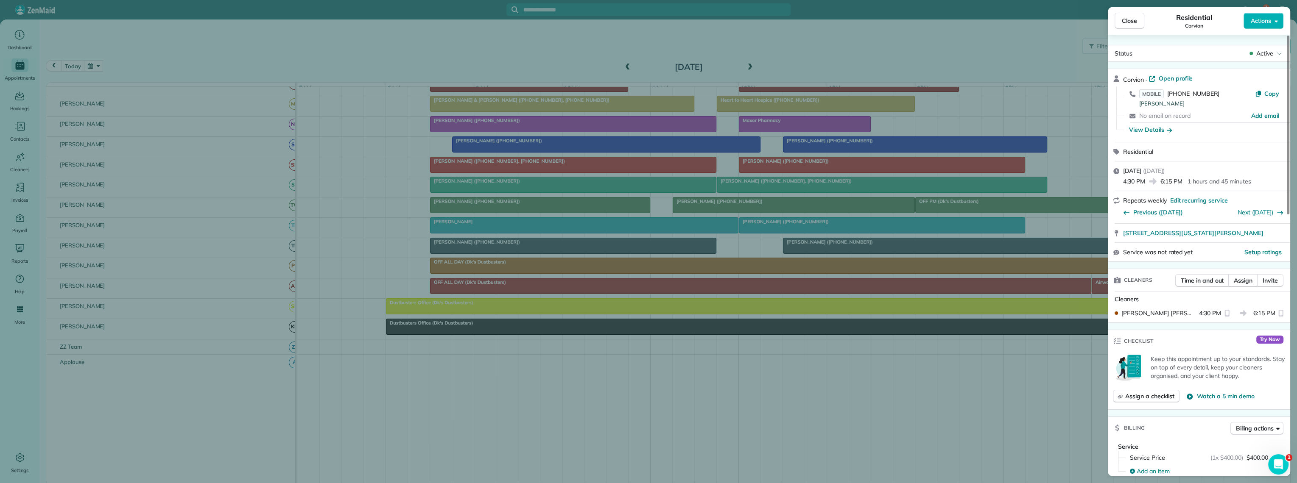
drag, startPoint x: 1141, startPoint y: 27, endPoint x: 1135, endPoint y: 26, distance: 6.0
click at [1141, 26] on button "Close" at bounding box center [1129, 21] width 30 height 16
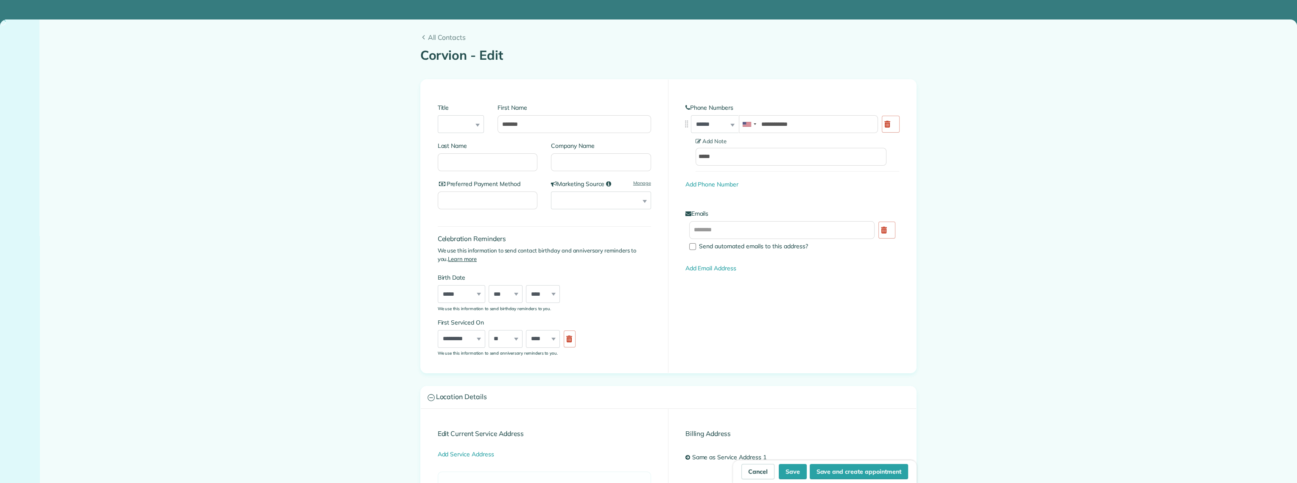
type input "**********"
